Goal: Task Accomplishment & Management: Use online tool/utility

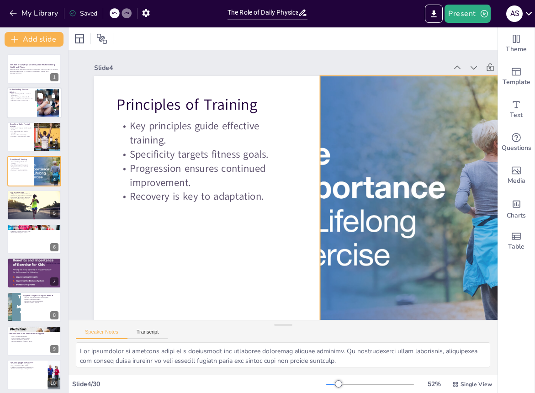
checkbox input "true"
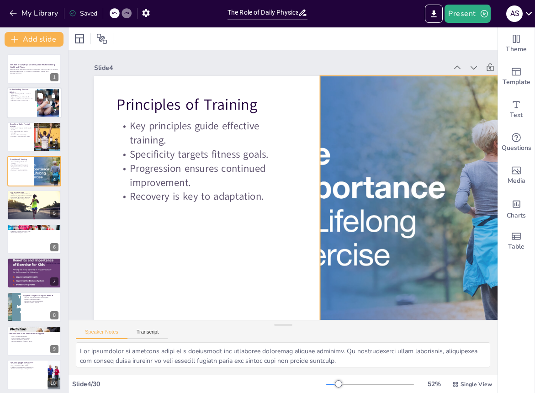
checkbox input "true"
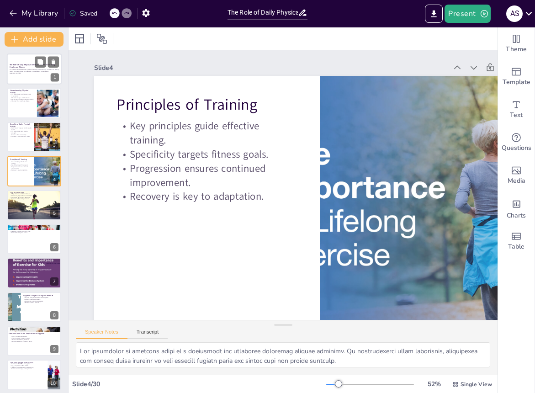
checkbox input "true"
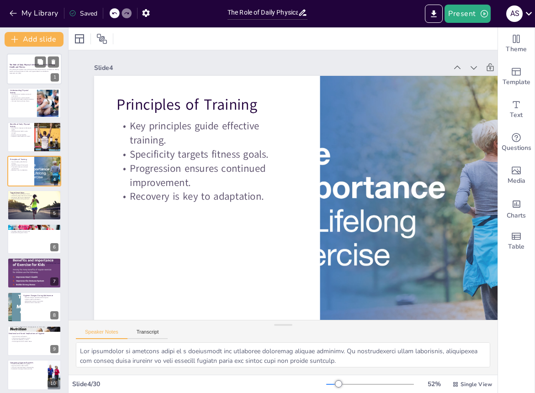
checkbox input "true"
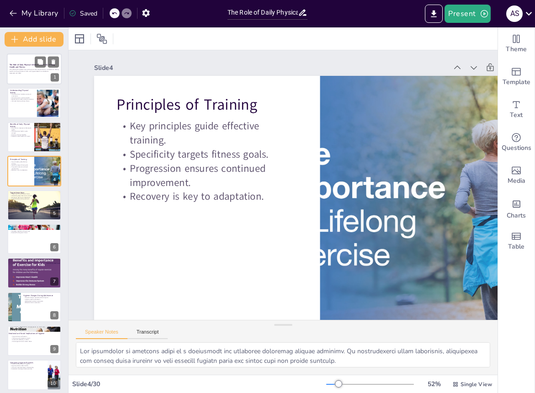
checkbox input "true"
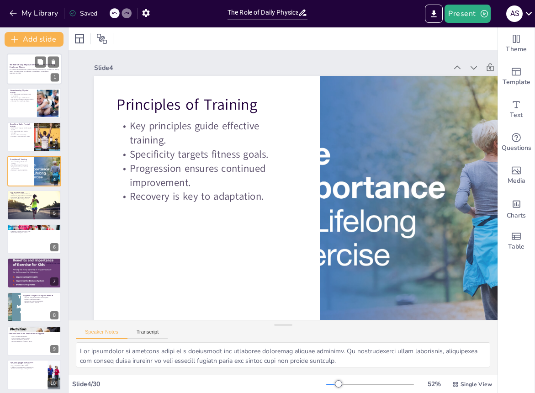
checkbox input "true"
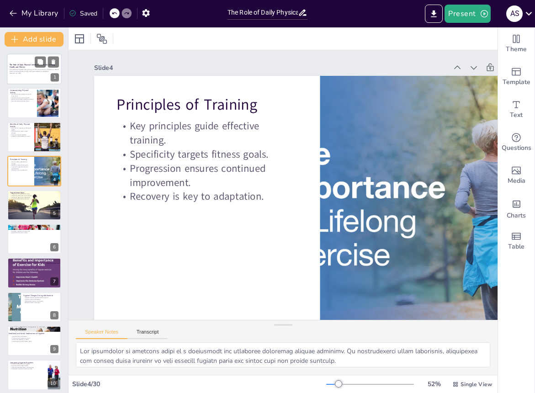
click at [36, 74] on p "Generated with [URL]" at bounding box center [34, 73] width 49 height 2
checkbox input "true"
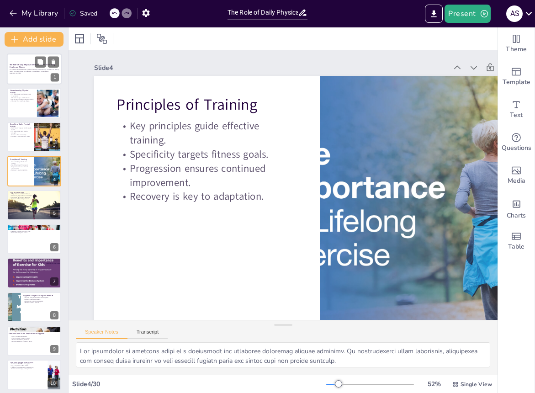
checkbox input "true"
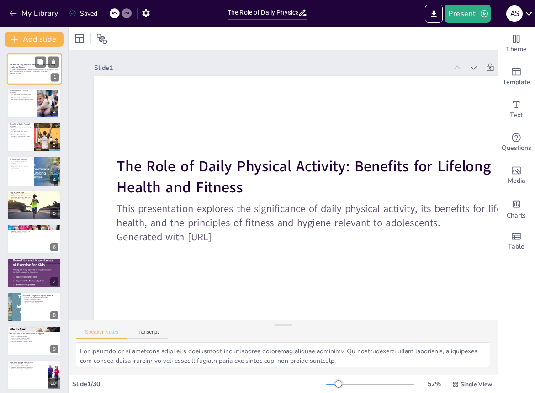
checkbox input "true"
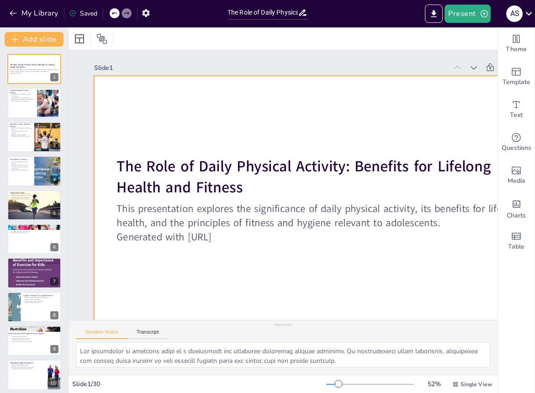
checkbox input "true"
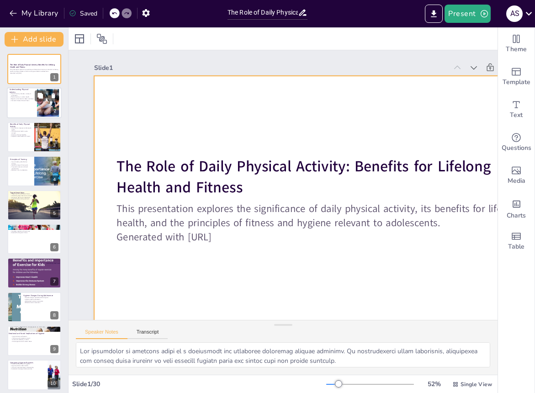
checkbox input "true"
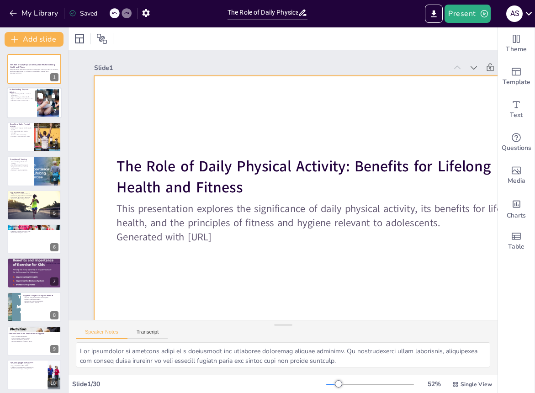
checkbox input "true"
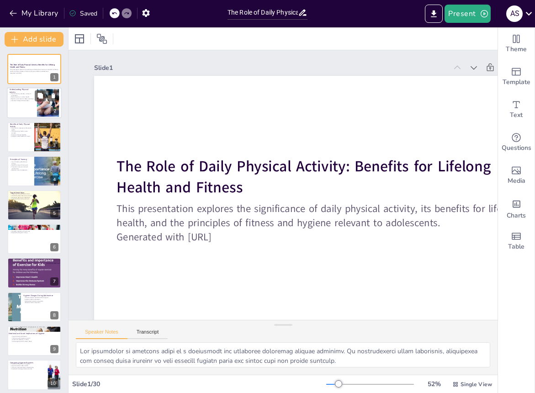
checkbox input "true"
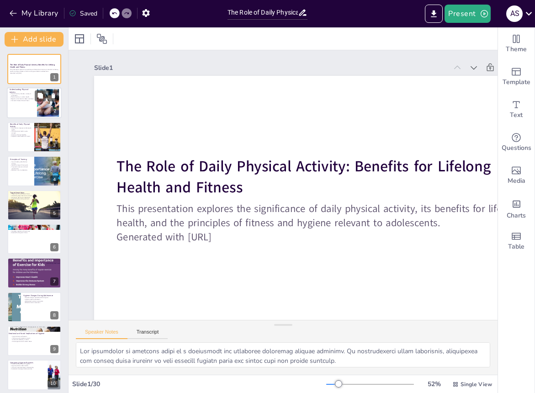
checkbox input "true"
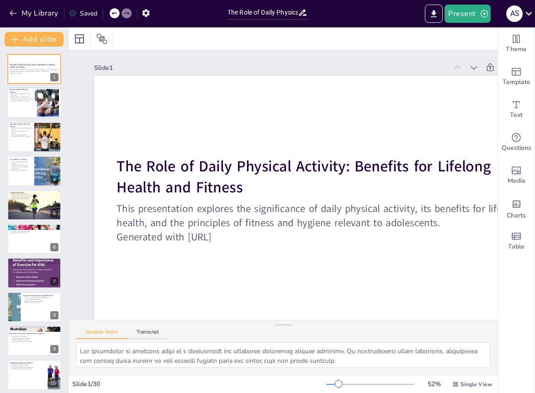
click at [32, 98] on p "Regular activity leads to better outcomes." at bounding box center [22, 99] width 25 height 2
checkbox input "true"
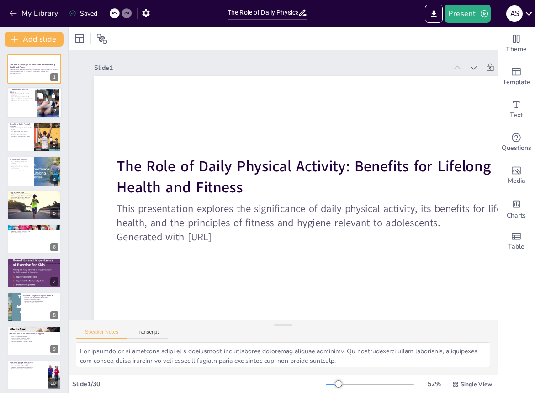
checkbox input "true"
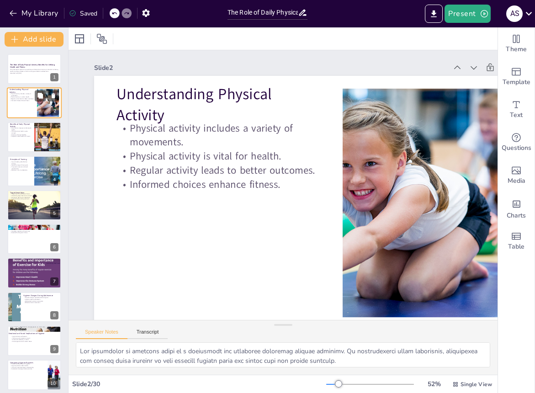
checkbox input "true"
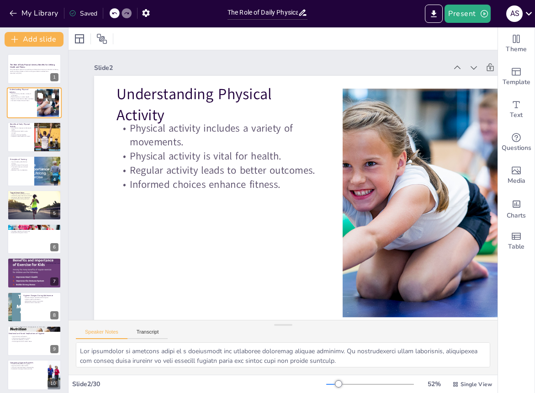
checkbox input "true"
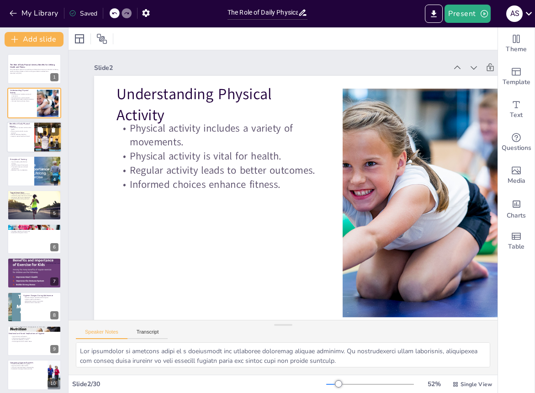
checkbox input "true"
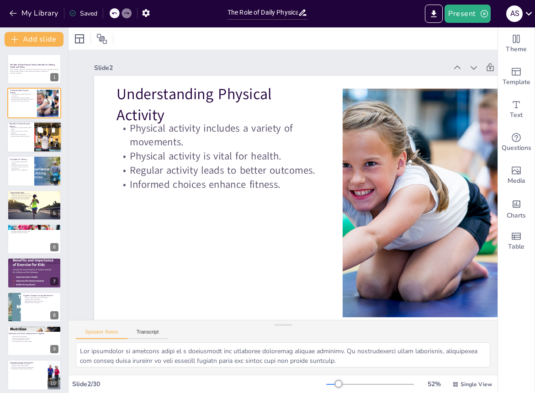
click at [24, 122] on div "Benefits of Daily Physical Activity Daily activity improves cardiovascular heal…" at bounding box center [34, 137] width 55 height 31
checkbox input "true"
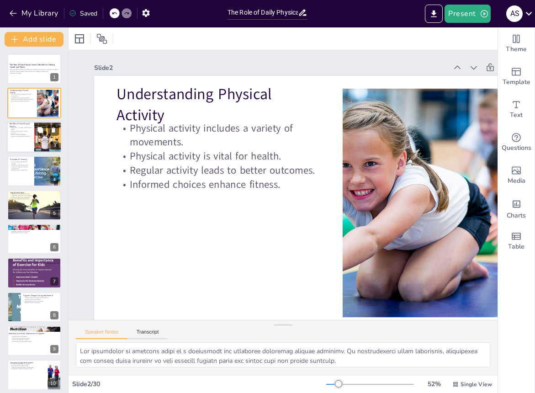
checkbox input "true"
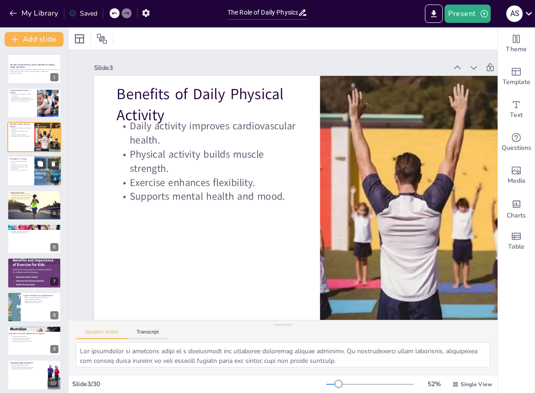
checkbox input "true"
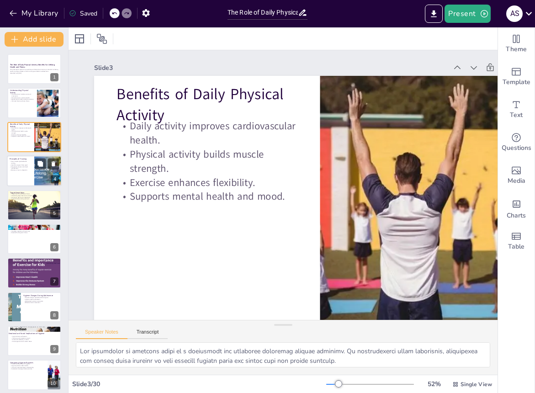
checkbox input "true"
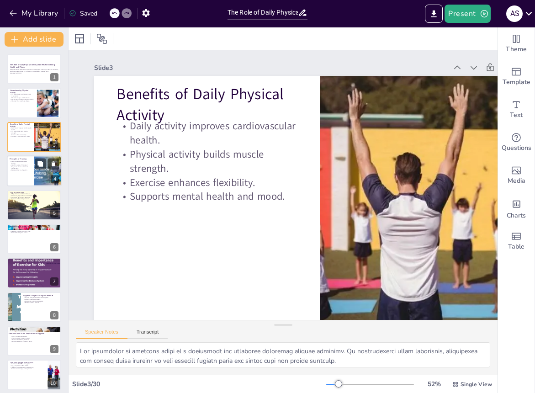
checkbox input "true"
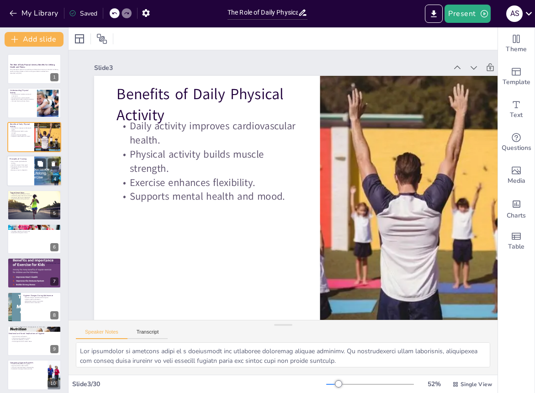
checkbox input "true"
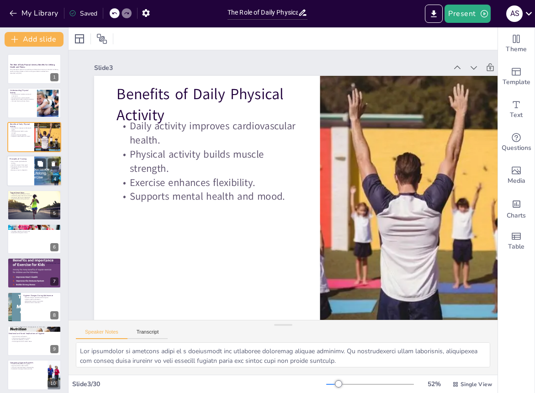
checkbox input "true"
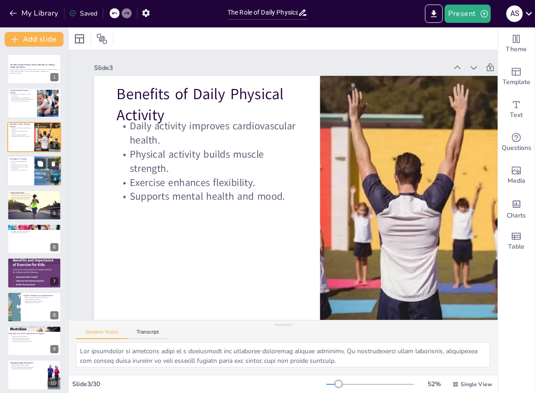
checkbox input "true"
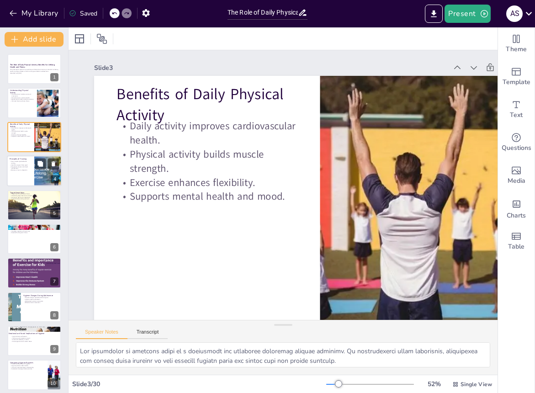
checkbox input "true"
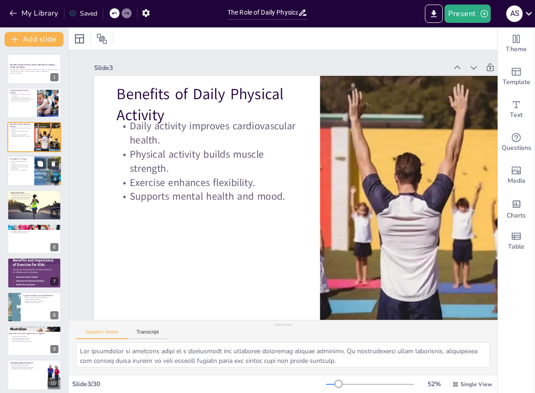
click at [24, 172] on div at bounding box center [34, 170] width 55 height 31
checkbox input "true"
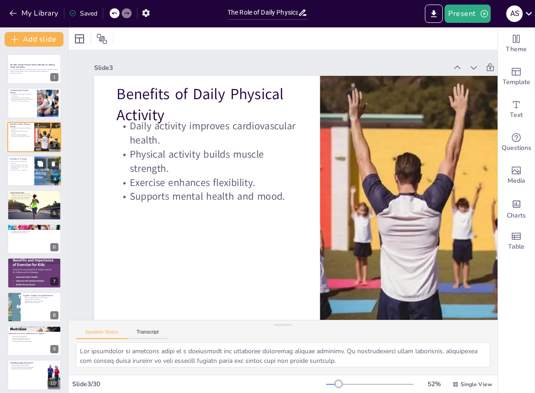
checkbox input "true"
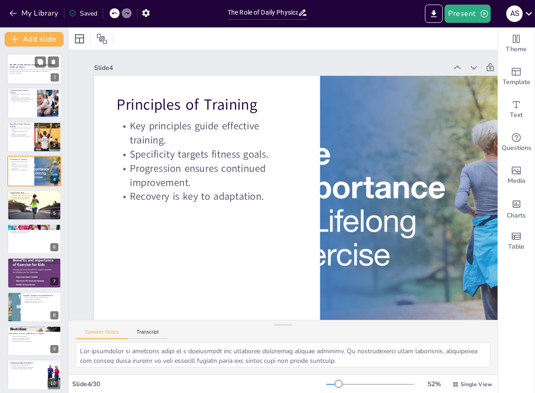
checkbox input "true"
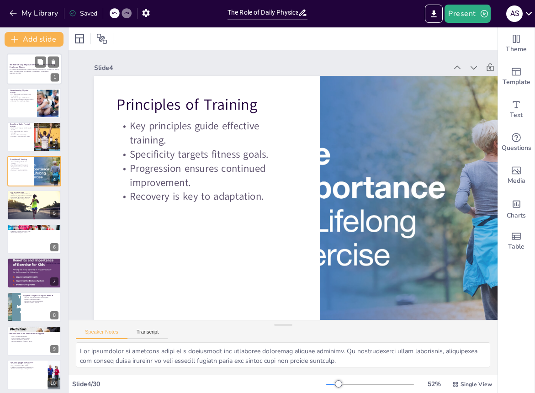
checkbox input "true"
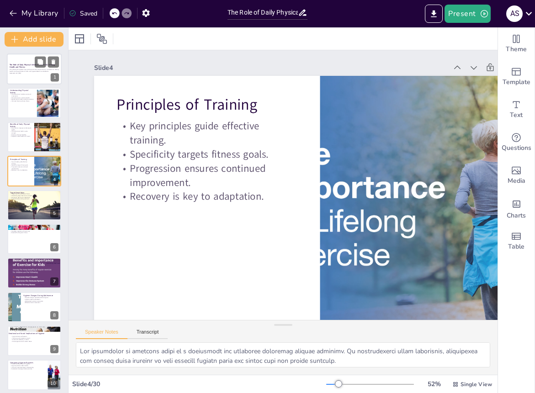
checkbox input "true"
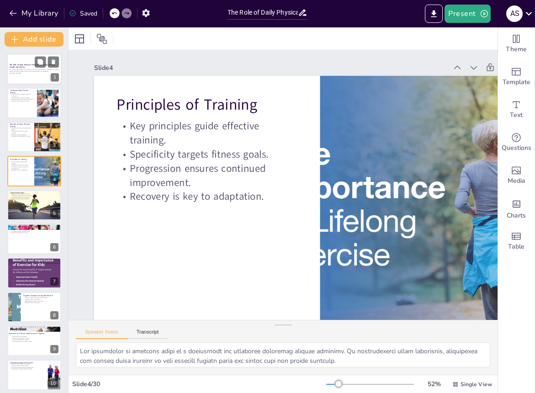
checkbox input "true"
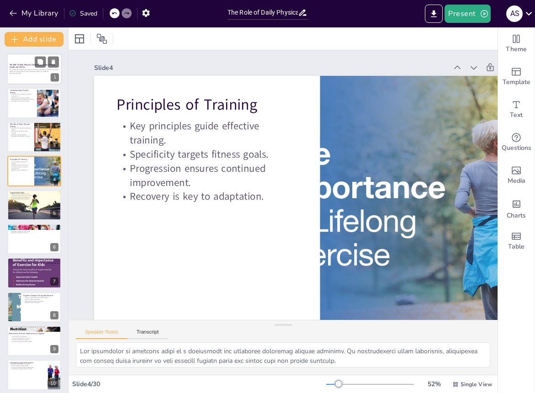
checkbox input "true"
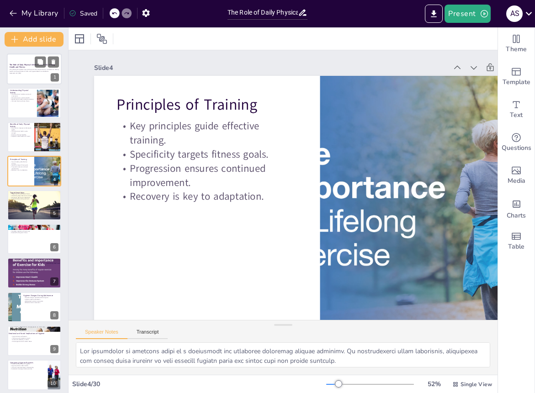
checkbox input "true"
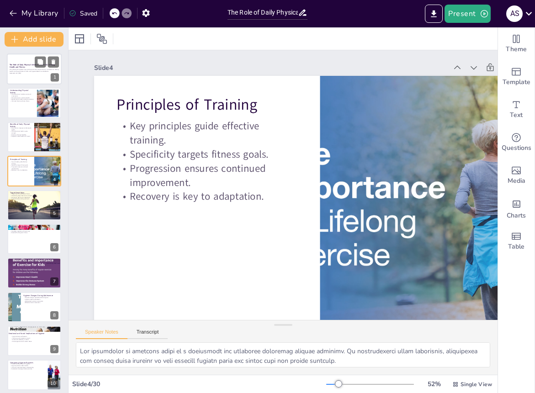
checkbox input "true"
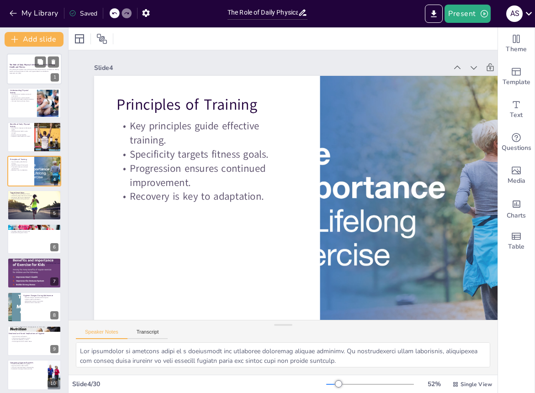
click at [24, 60] on div at bounding box center [34, 68] width 55 height 31
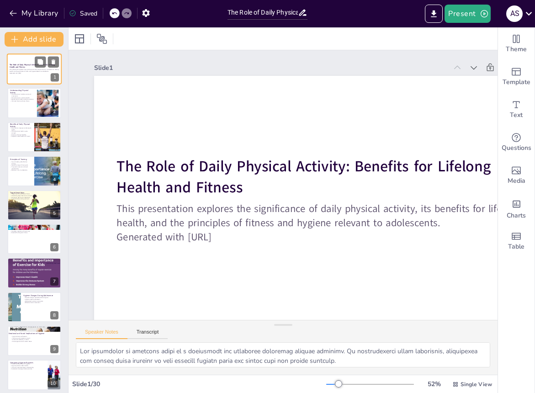
checkbox input "true"
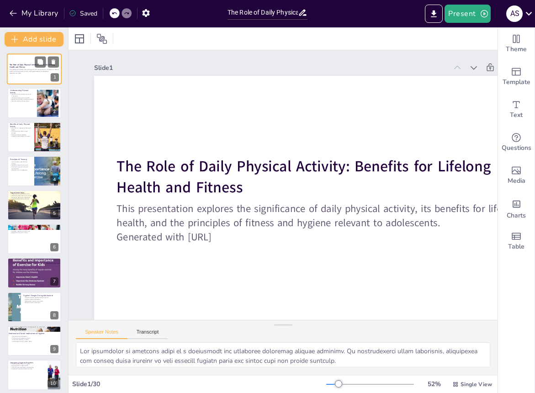
checkbox input "true"
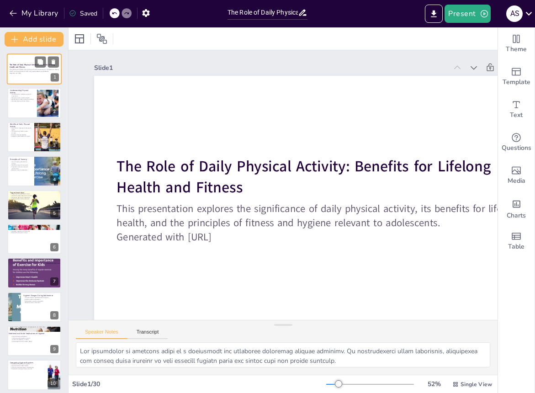
checkbox input "true"
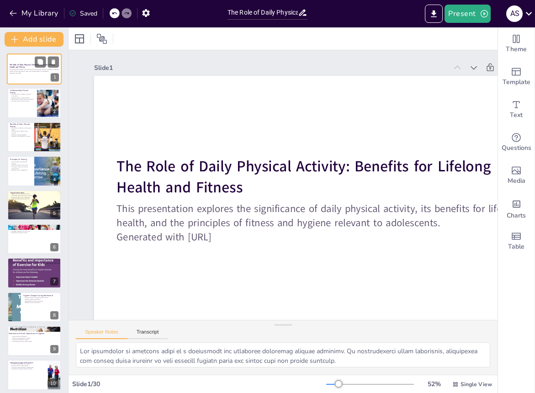
checkbox input "true"
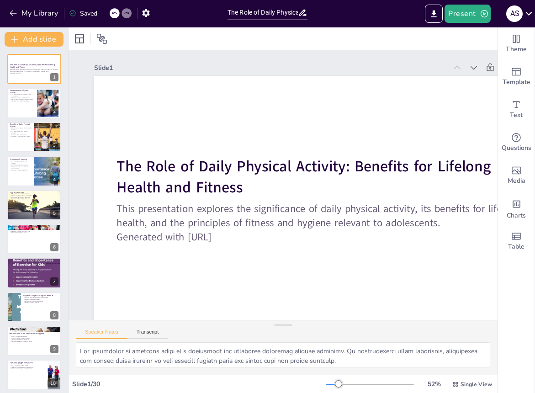
checkbox input "true"
